Goal: Navigation & Orientation: Find specific page/section

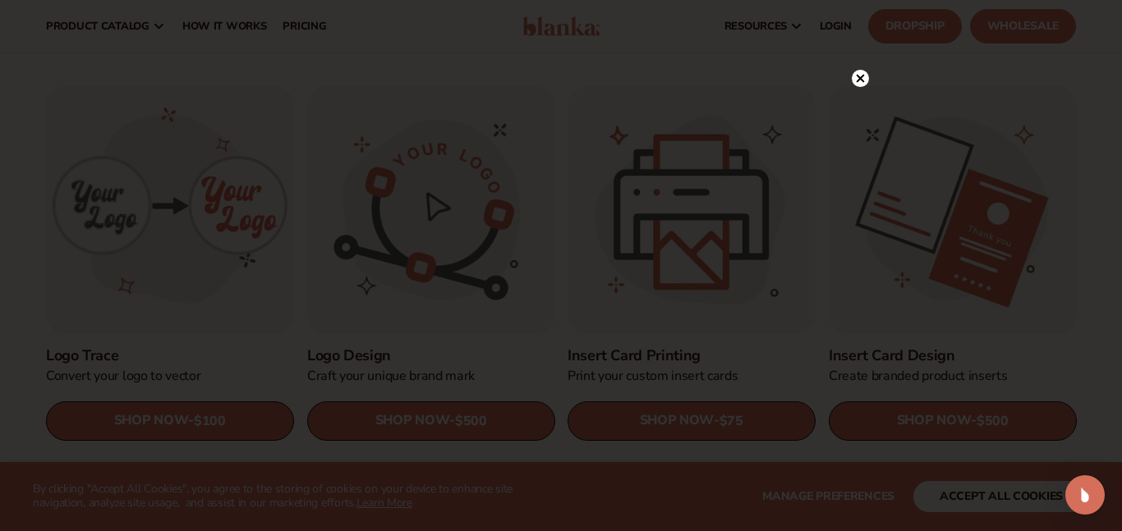
scroll to position [479, 0]
click at [862, 76] on icon at bounding box center [861, 79] width 8 height 8
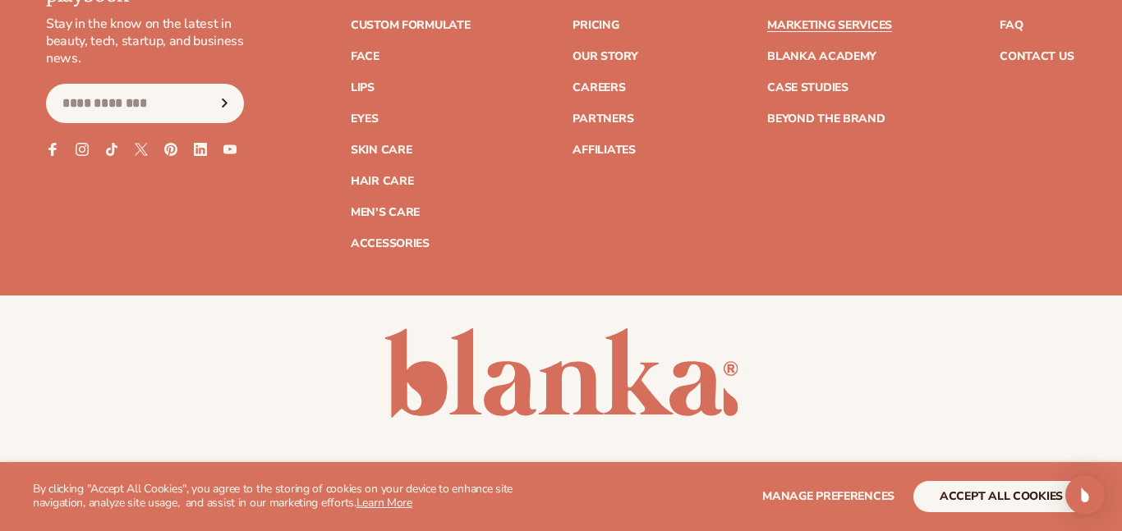
scroll to position [3785, 0]
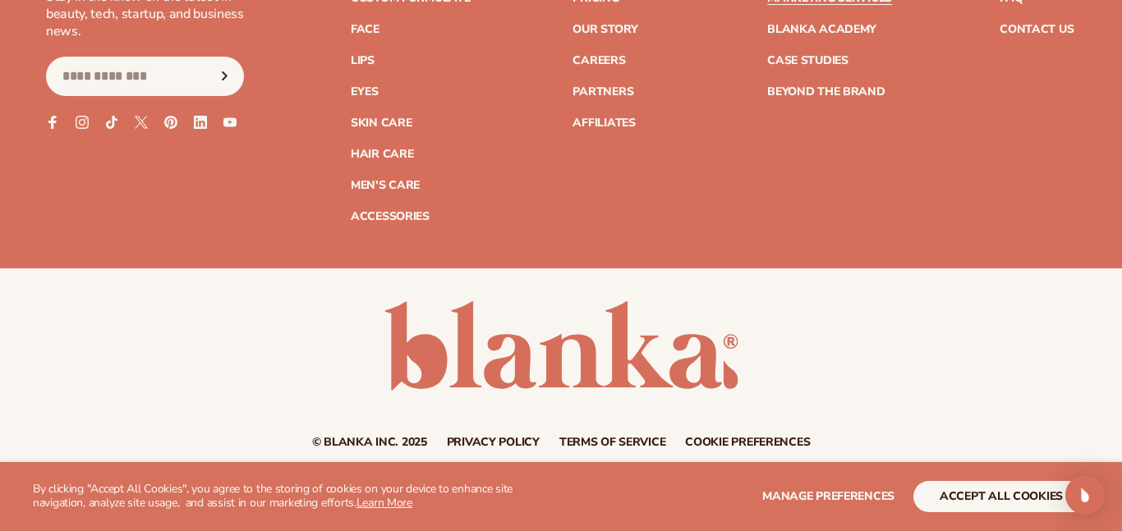
click at [862, 86] on link "Beyond the brand" at bounding box center [826, 92] width 118 height 12
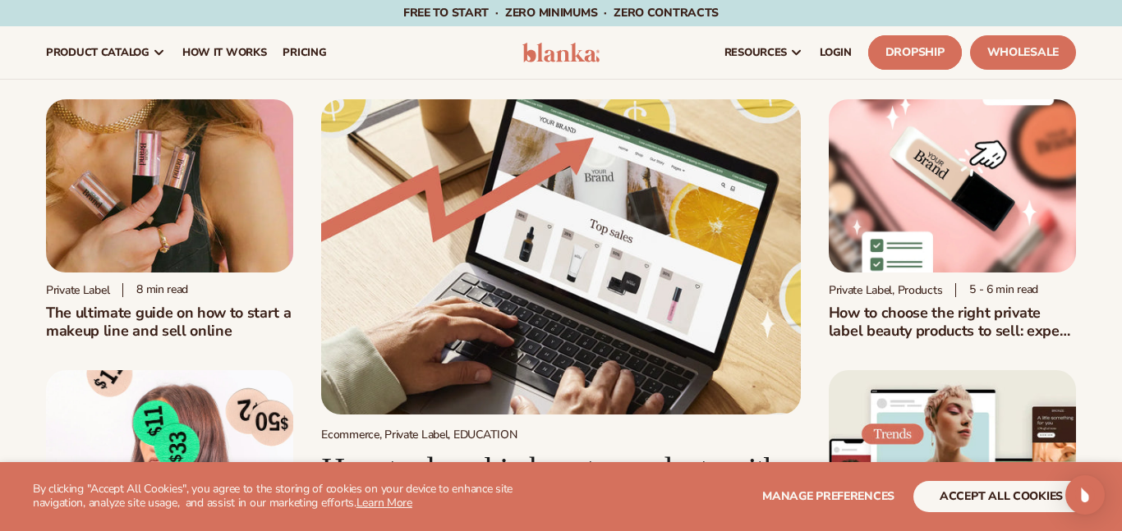
click at [930, 42] on link "Dropship" at bounding box center [915, 52] width 94 height 35
